Goal: Information Seeking & Learning: Check status

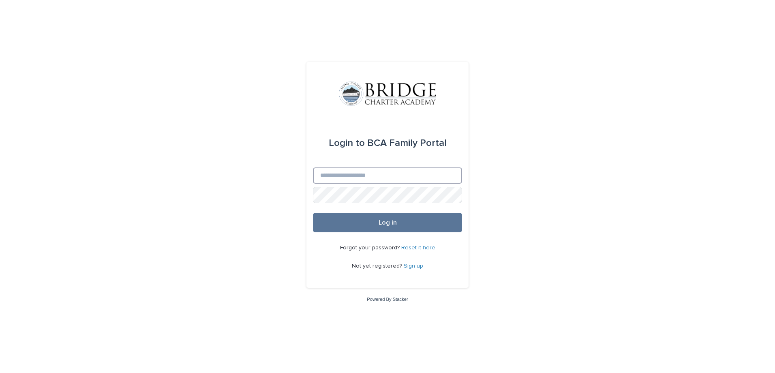
click at [365, 172] on input "Email" at bounding box center [387, 175] width 149 height 16
type input "**********"
click at [313, 213] on button "Log in" at bounding box center [387, 222] width 149 height 19
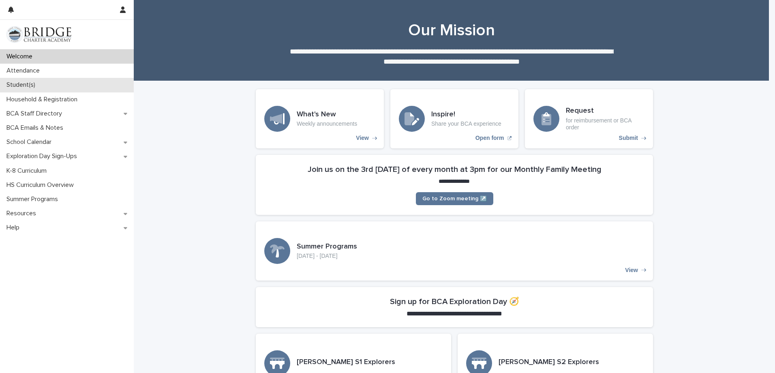
click at [30, 81] on p "Student(s)" at bounding box center [22, 85] width 38 height 8
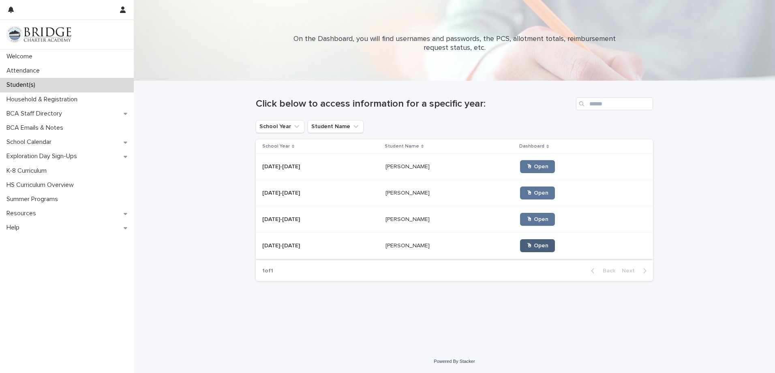
click at [526, 243] on span "🖱 Open" at bounding box center [537, 246] width 22 height 6
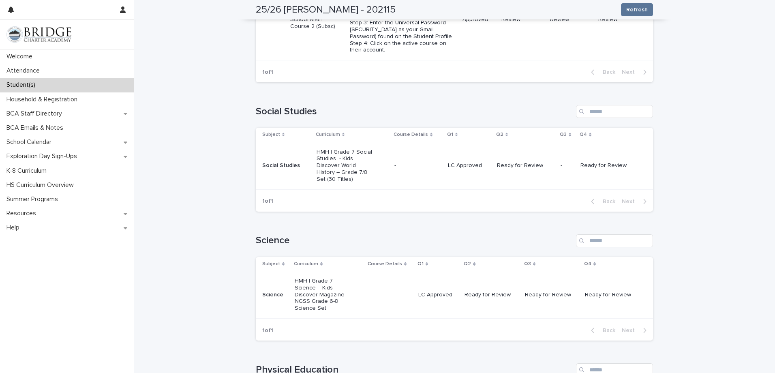
scroll to position [527, 0]
click at [403, 318] on td "-" at bounding box center [390, 294] width 50 height 47
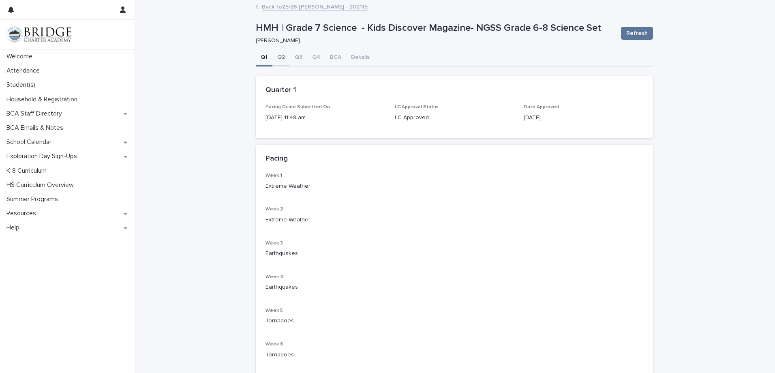
click at [276, 58] on button "Q2" at bounding box center [280, 57] width 17 height 17
click at [294, 57] on button "Q3" at bounding box center [298, 57] width 17 height 17
click at [316, 59] on button "Q4" at bounding box center [316, 57] width 18 height 17
click at [267, 9] on link "Back to 25/26 [PERSON_NAME] - 202115" at bounding box center [315, 6] width 106 height 9
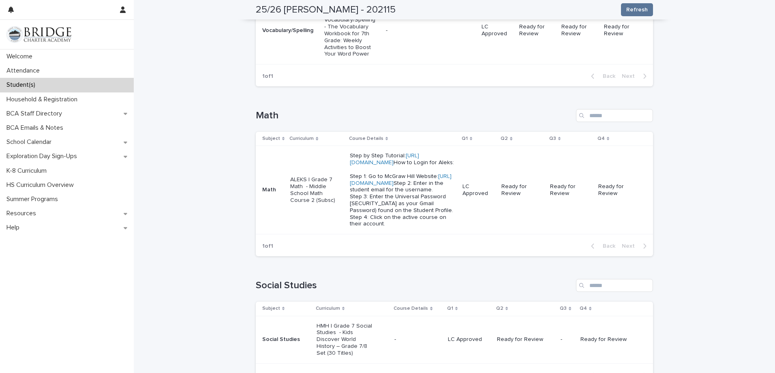
scroll to position [385, 0]
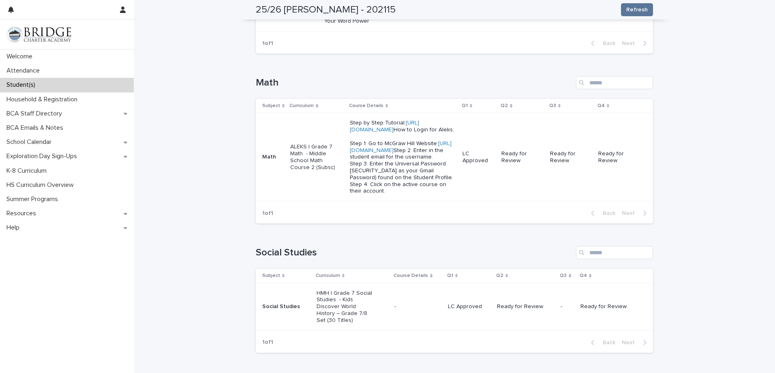
click at [401, 313] on div "-" at bounding box center [417, 306] width 47 height 13
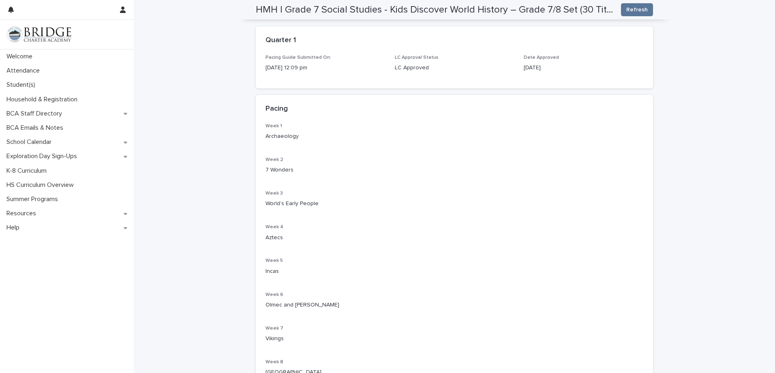
scroll to position [41, 0]
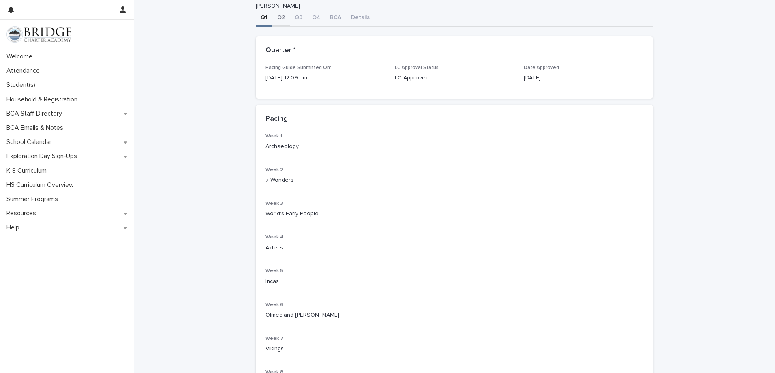
click at [273, 17] on button "Q2" at bounding box center [280, 18] width 17 height 17
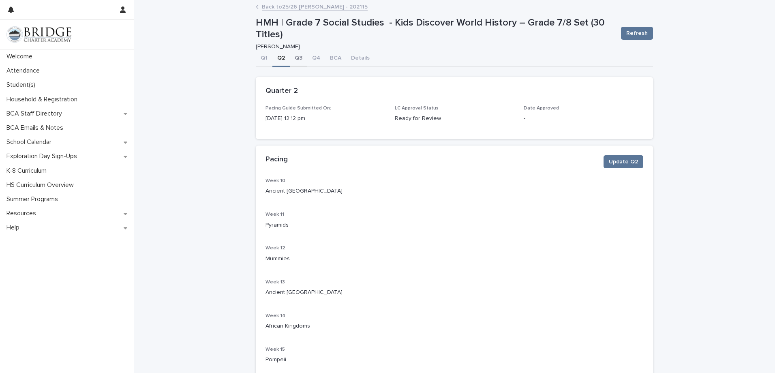
click at [295, 58] on button "Q3" at bounding box center [298, 58] width 17 height 17
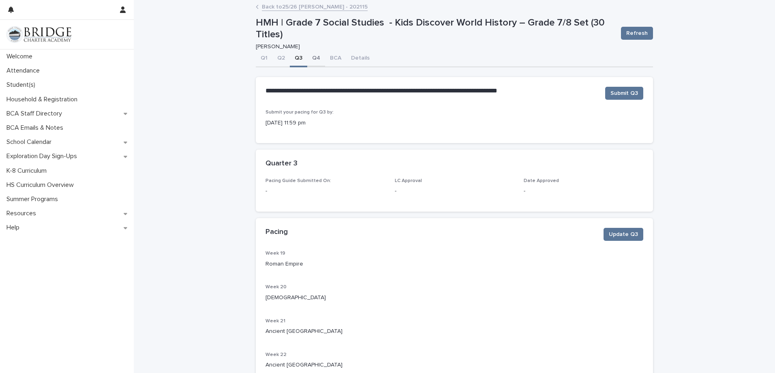
click at [308, 57] on button "Q4" at bounding box center [316, 58] width 18 height 17
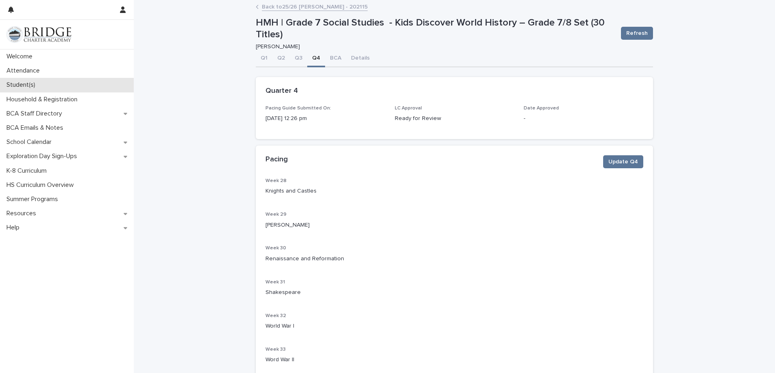
click at [42, 83] on div "Student(s)" at bounding box center [67, 85] width 134 height 14
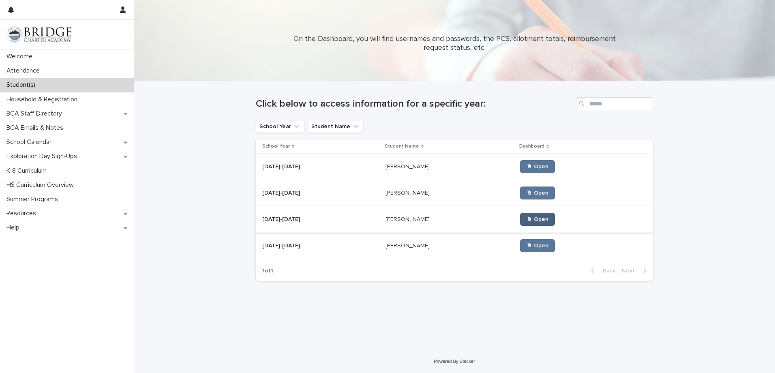
click at [526, 219] on span "🖱 Open" at bounding box center [537, 219] width 22 height 6
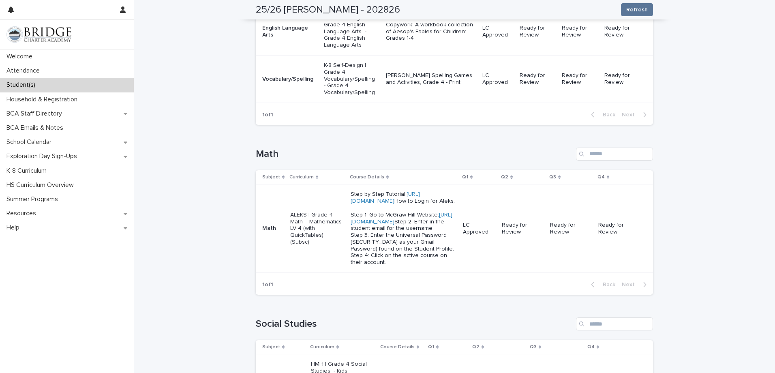
scroll to position [324, 0]
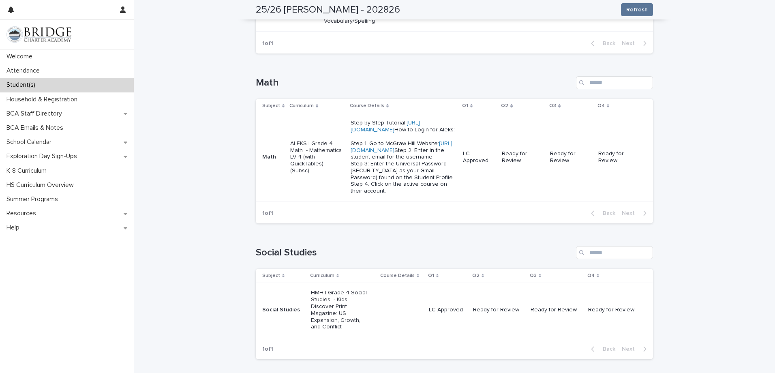
click at [403, 337] on td "-" at bounding box center [402, 310] width 48 height 54
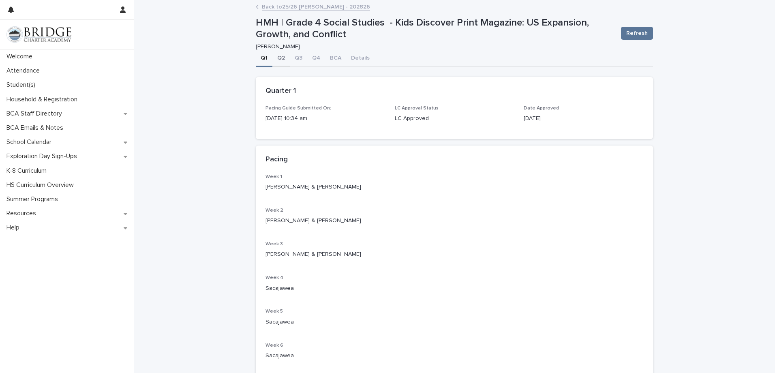
click at [276, 59] on button "Q2" at bounding box center [280, 58] width 17 height 17
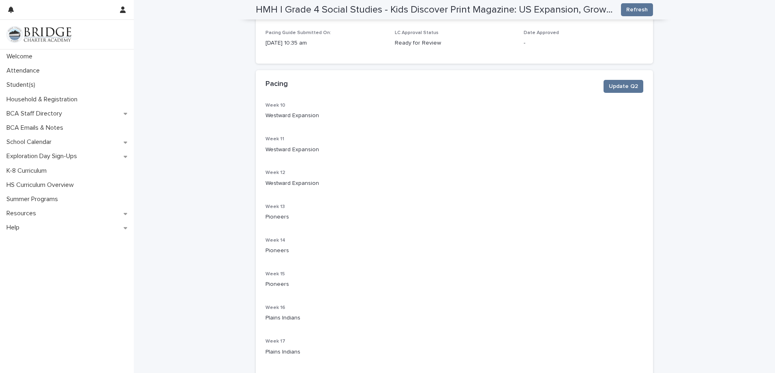
scroll to position [41, 0]
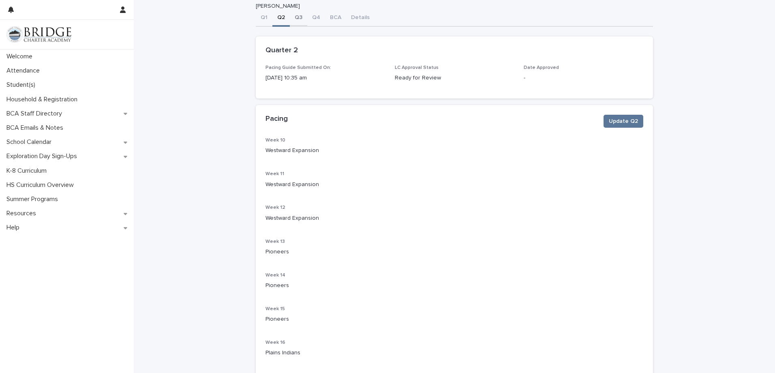
click at [297, 20] on button "Q3" at bounding box center [298, 18] width 17 height 17
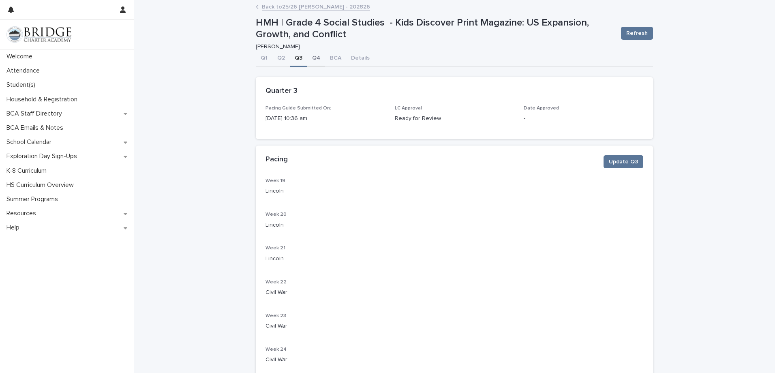
click at [310, 61] on button "Q4" at bounding box center [316, 58] width 18 height 17
click at [262, 4] on link "Back to 25/26 [PERSON_NAME] - 202826" at bounding box center [316, 6] width 108 height 9
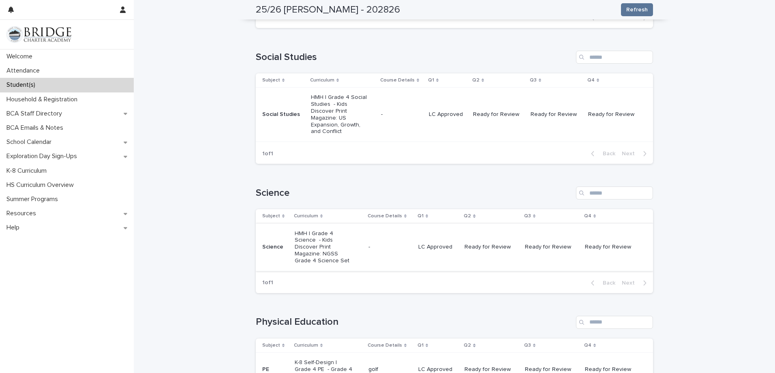
scroll to position [527, 0]
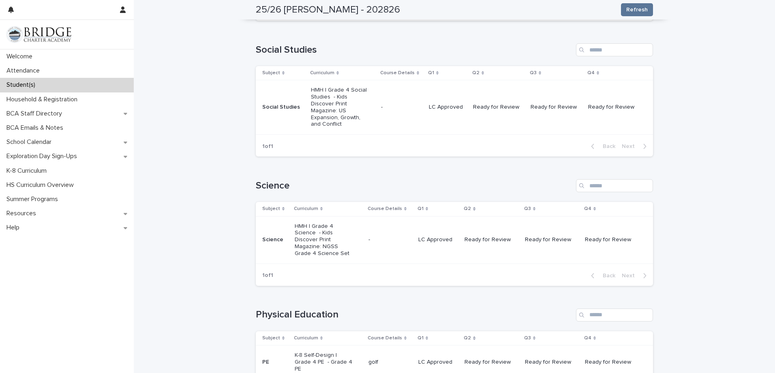
click at [365, 250] on td "-" at bounding box center [390, 239] width 50 height 47
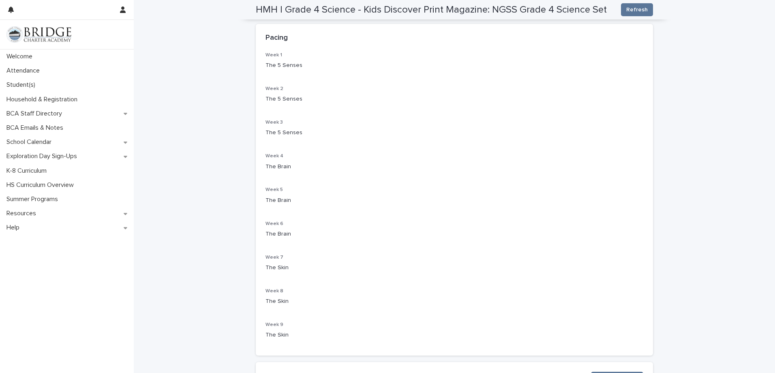
scroll to position [41, 0]
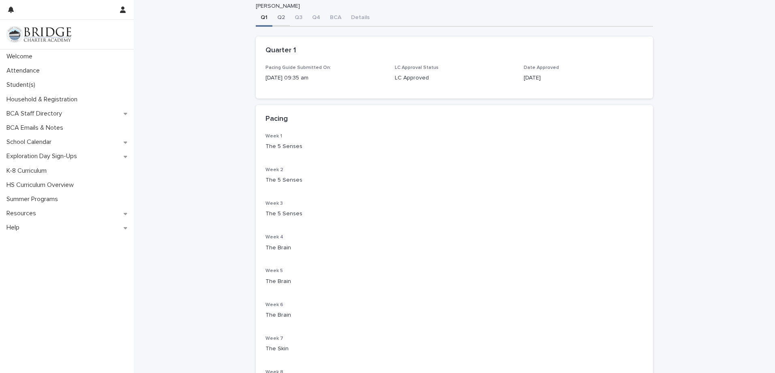
click at [276, 13] on button "Q2" at bounding box center [280, 18] width 17 height 17
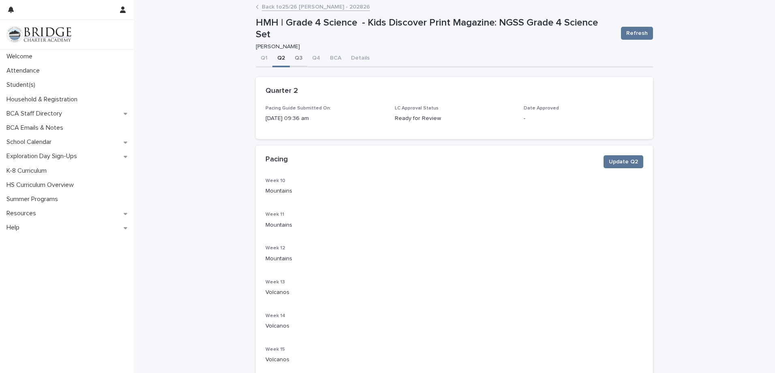
click at [293, 53] on button "Q3" at bounding box center [298, 58] width 17 height 17
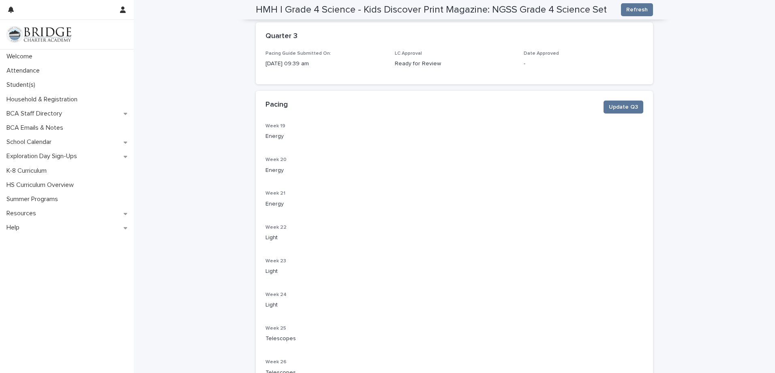
scroll to position [41, 0]
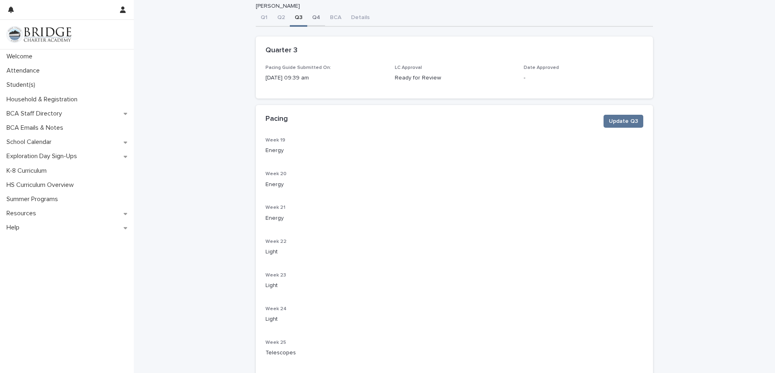
click at [308, 20] on button "Q4" at bounding box center [316, 18] width 18 height 17
